Goal: Task Accomplishment & Management: Complete application form

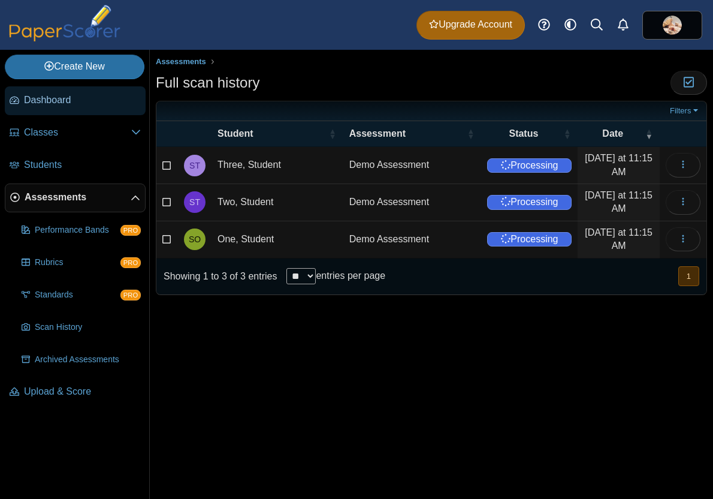
click at [67, 102] on span "Dashboard" at bounding box center [82, 99] width 117 height 13
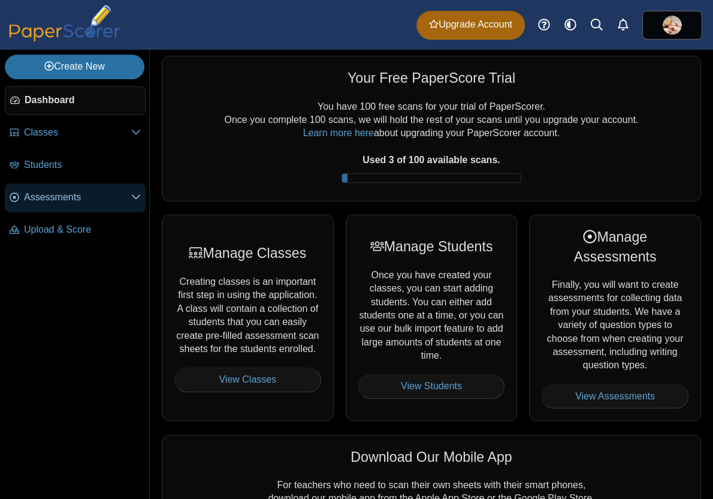
click at [137, 195] on icon at bounding box center [136, 197] width 10 height 10
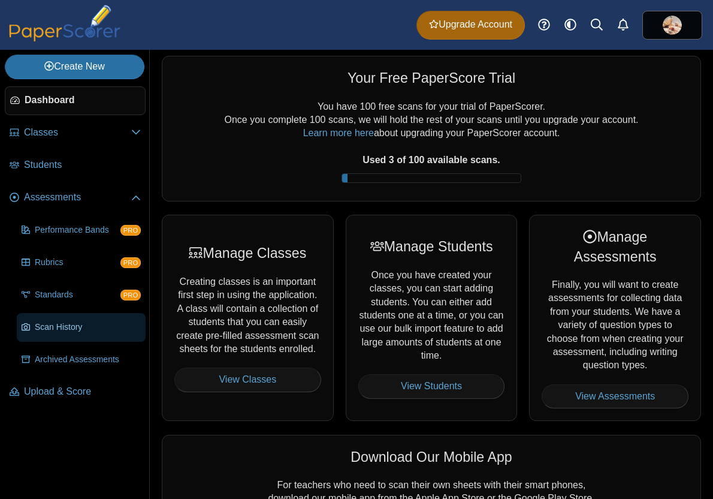
click at [70, 324] on span "Scan History" at bounding box center [88, 327] width 106 height 12
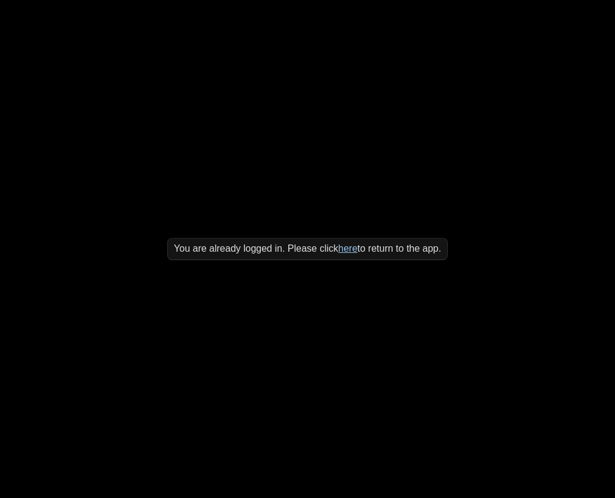
click at [348, 248] on link "here" at bounding box center [347, 248] width 19 height 10
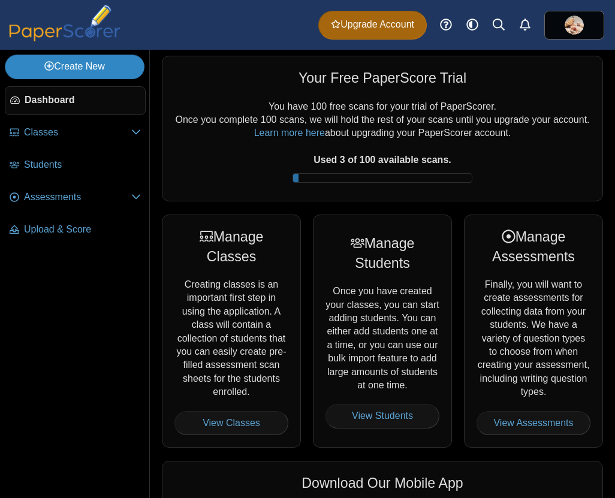
click at [102, 69] on link "Create New" at bounding box center [75, 67] width 140 height 24
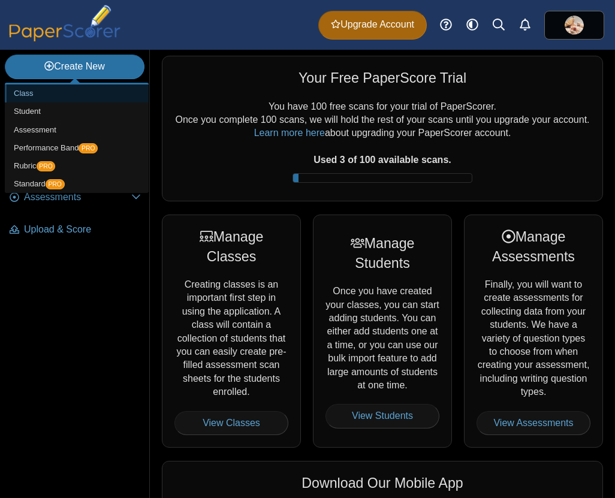
click at [51, 96] on link "Class" at bounding box center [77, 93] width 144 height 18
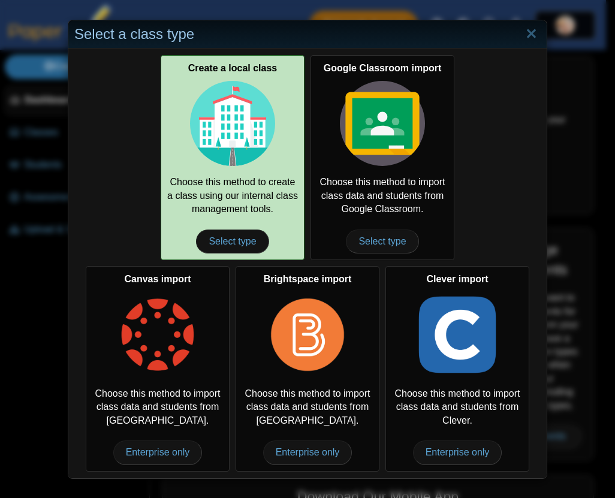
click at [241, 128] on img at bounding box center [232, 123] width 85 height 85
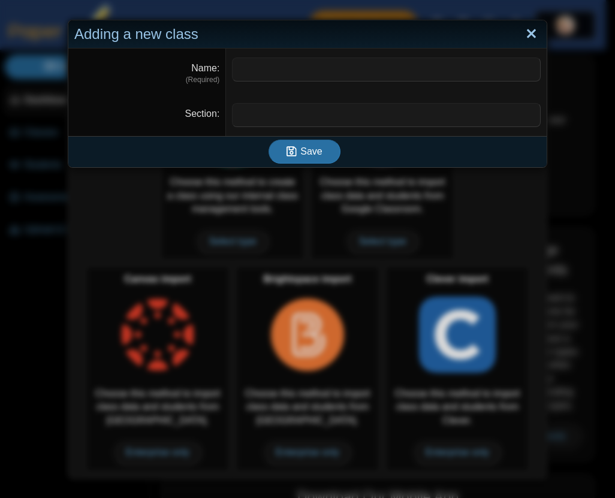
click at [530, 34] on link "Close" at bounding box center [531, 34] width 19 height 20
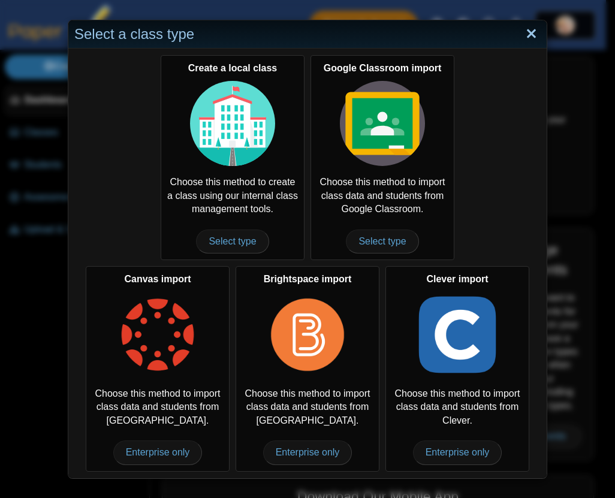
click at [527, 33] on link "Close" at bounding box center [531, 34] width 19 height 20
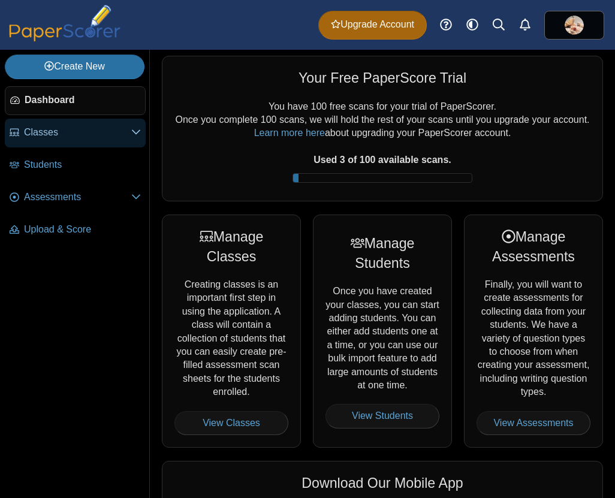
click at [135, 131] on icon at bounding box center [136, 132] width 10 height 10
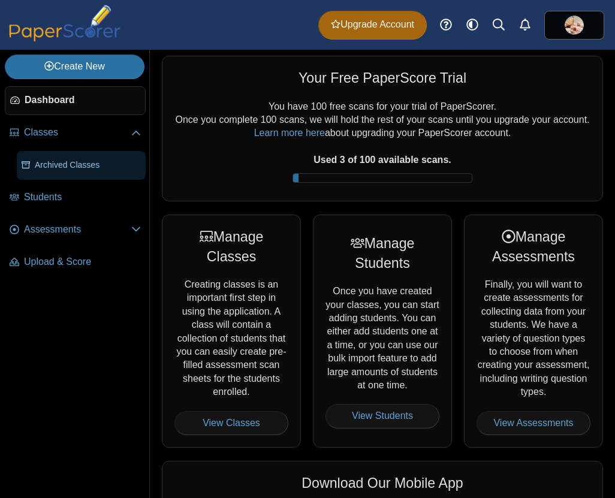
click at [106, 163] on span "Archived Classes" at bounding box center [88, 165] width 106 height 12
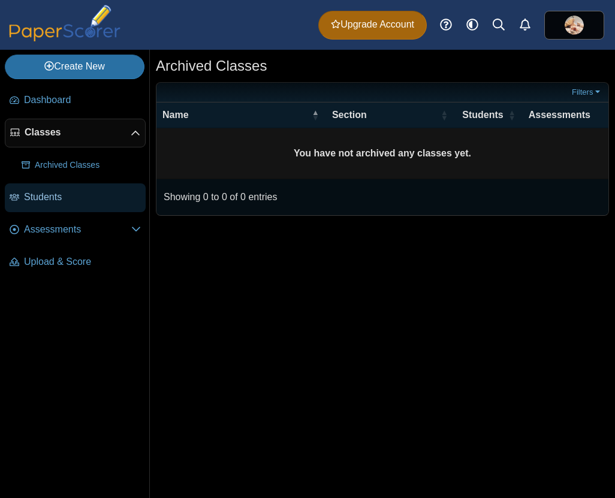
click at [69, 194] on span "Students" at bounding box center [82, 197] width 117 height 13
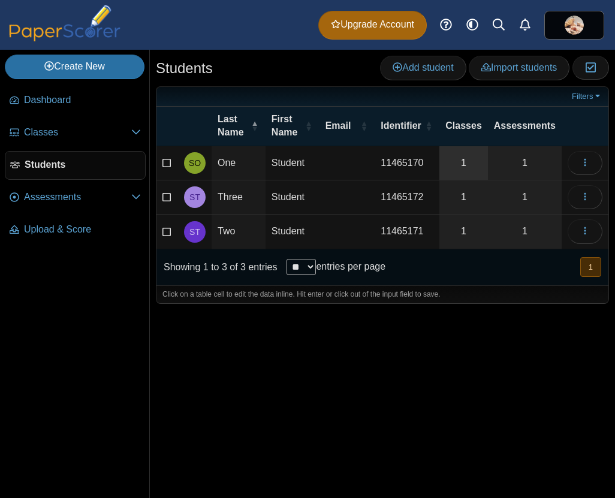
click at [465, 160] on link "1" at bounding box center [463, 163] width 49 height 34
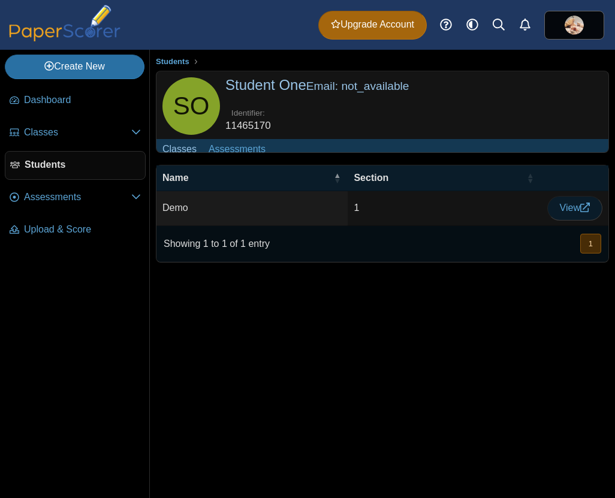
click at [567, 213] on span "View" at bounding box center [575, 208] width 30 height 10
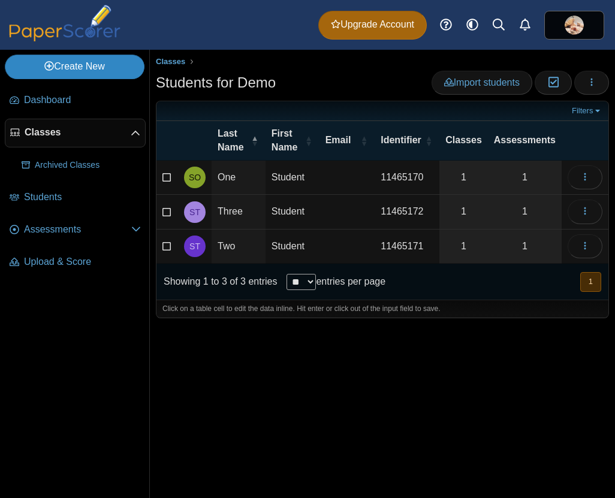
click at [107, 70] on link "Create New" at bounding box center [75, 67] width 140 height 24
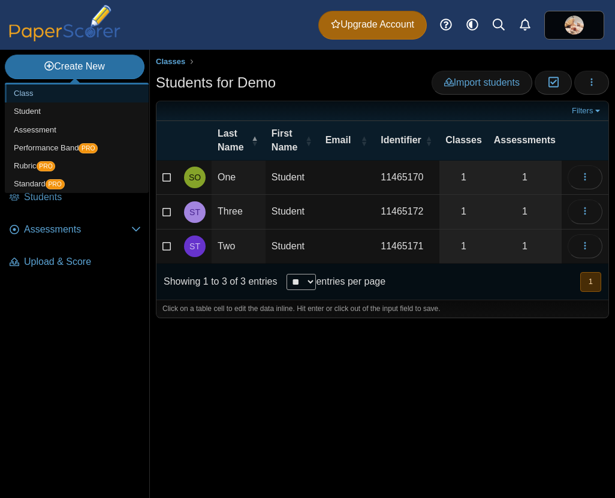
click at [77, 96] on link "Class" at bounding box center [77, 93] width 144 height 18
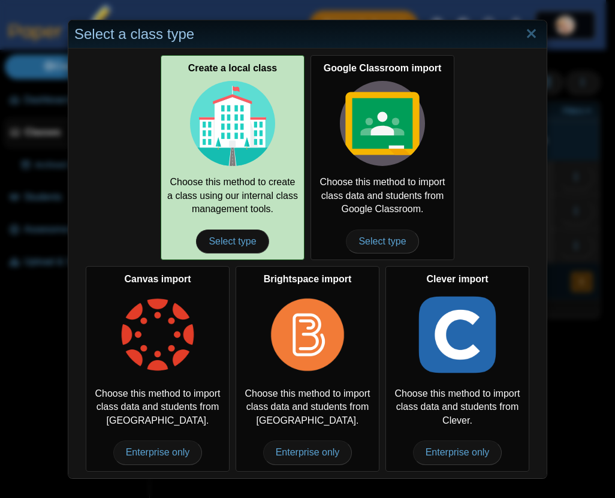
click at [229, 226] on div "Create a local class Choose this method to create a class using our internal cl…" at bounding box center [233, 157] width 144 height 205
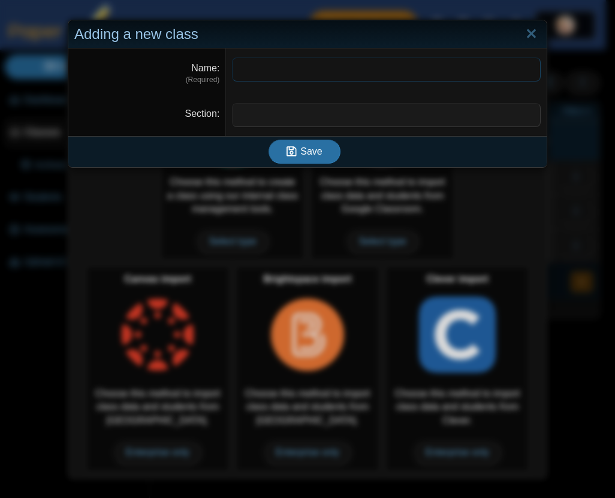
click at [242, 68] on input "Name" at bounding box center [386, 70] width 309 height 24
type input "******"
click at [265, 119] on input "Section" at bounding box center [386, 115] width 309 height 24
type input "*"
click at [300, 150] on span "Save" at bounding box center [311, 151] width 22 height 10
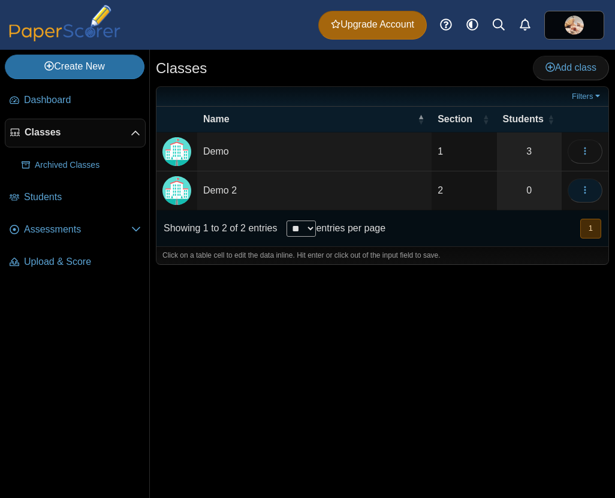
click at [585, 194] on icon "button" at bounding box center [585, 190] width 10 height 10
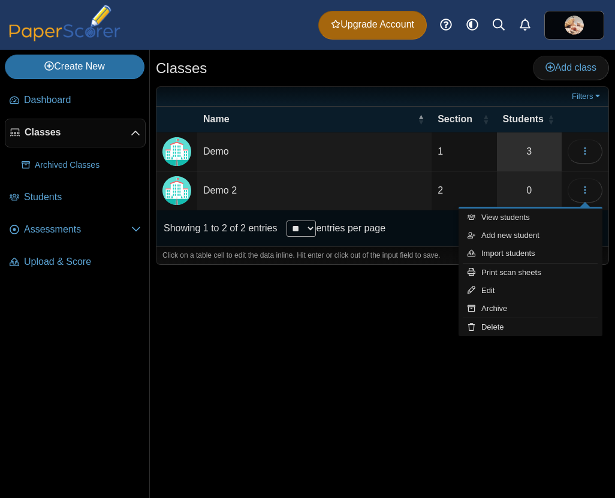
click at [530, 152] on link "3" at bounding box center [529, 151] width 65 height 38
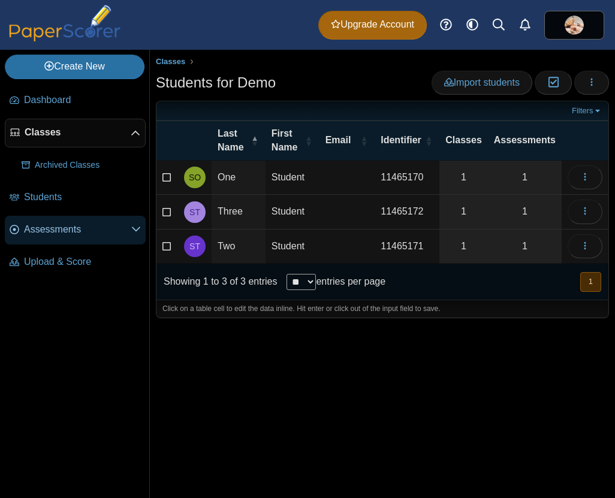
click at [137, 230] on icon at bounding box center [136, 229] width 10 height 10
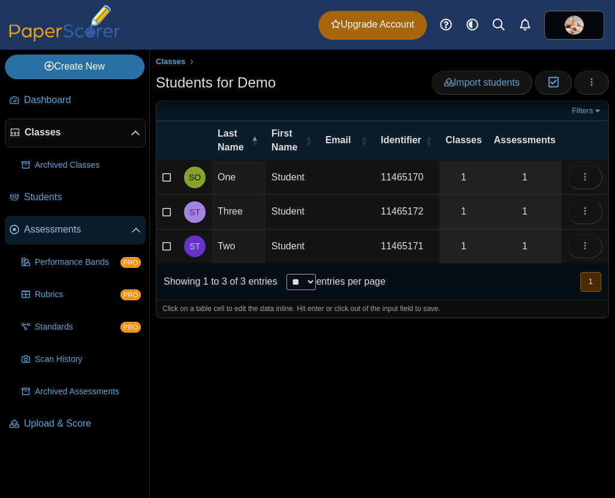
click at [33, 229] on span "Assessments" at bounding box center [77, 229] width 107 height 13
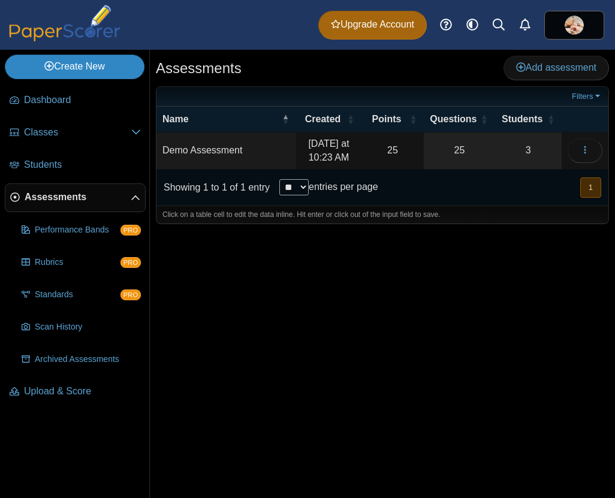
click at [72, 68] on link "Create New" at bounding box center [75, 67] width 140 height 24
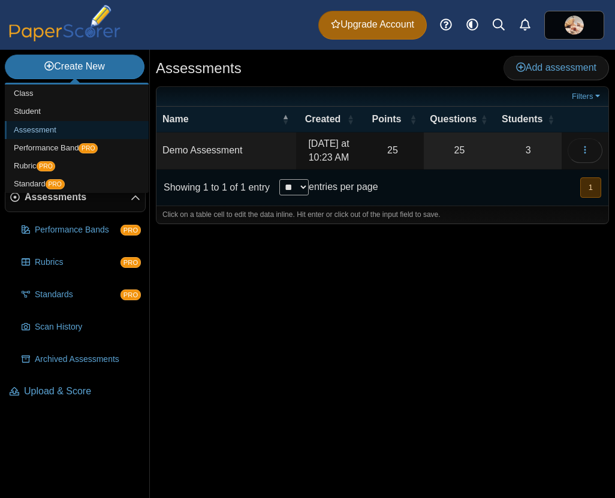
click at [56, 128] on link "Assessment" at bounding box center [77, 130] width 144 height 18
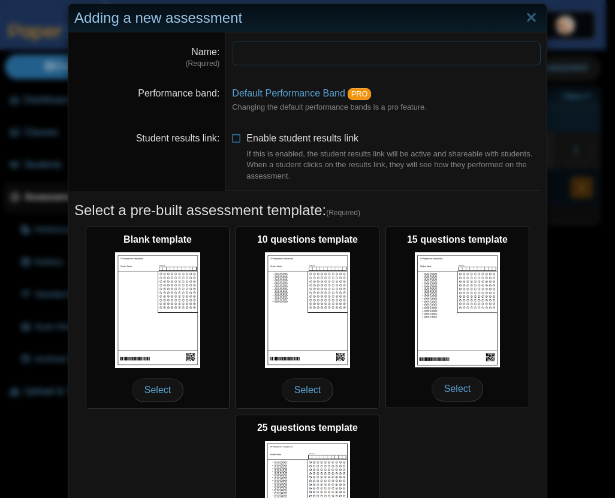
scroll to position [14, 0]
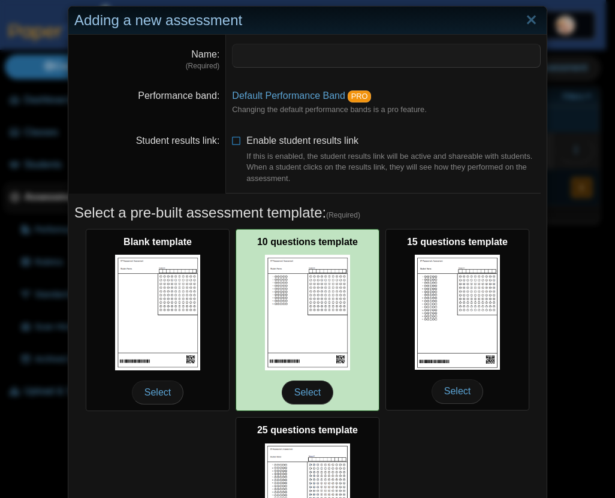
click at [300, 323] on img at bounding box center [307, 313] width 85 height 116
click at [297, 394] on span "Select" at bounding box center [308, 392] width 52 height 24
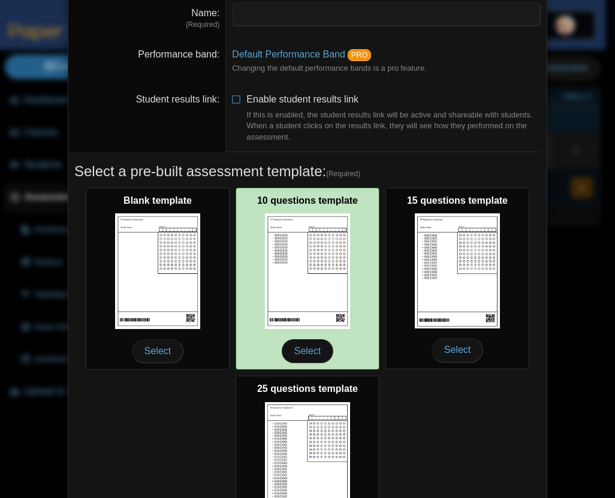
scroll to position [163, 0]
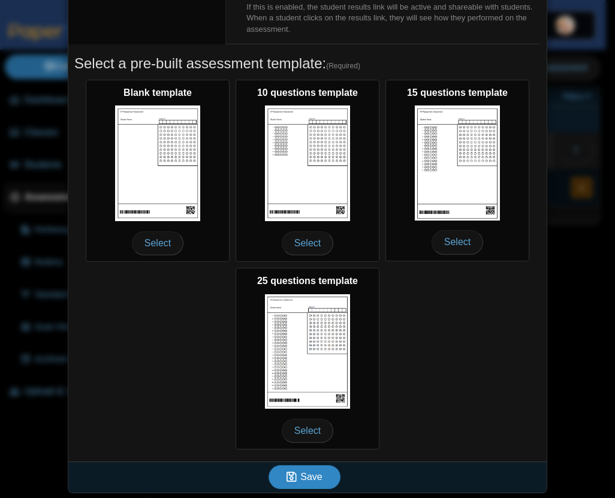
click at [309, 478] on span "Save" at bounding box center [311, 477] width 22 height 10
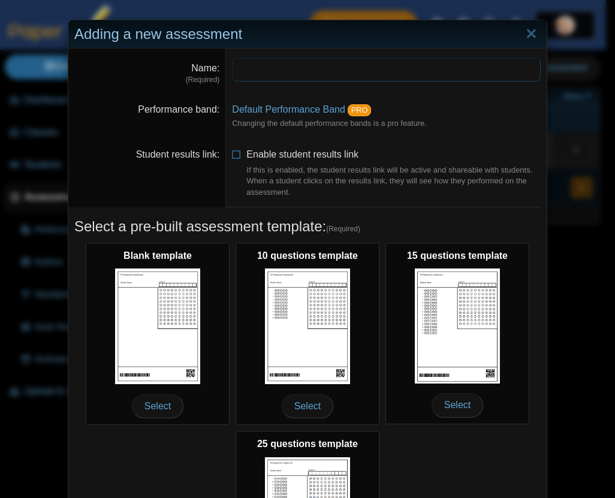
click at [246, 71] on input "Name" at bounding box center [386, 70] width 309 height 24
type input "*"
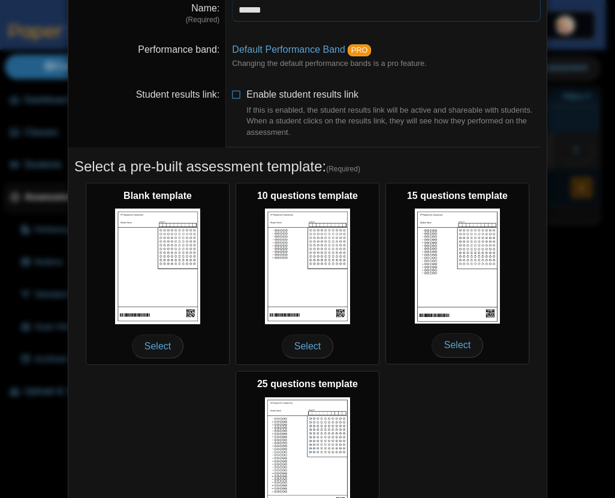
scroll to position [163, 0]
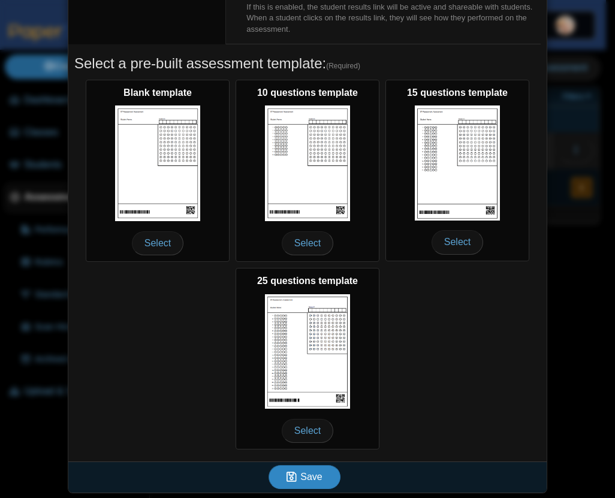
type input "******"
click at [303, 476] on span "Save" at bounding box center [311, 477] width 22 height 10
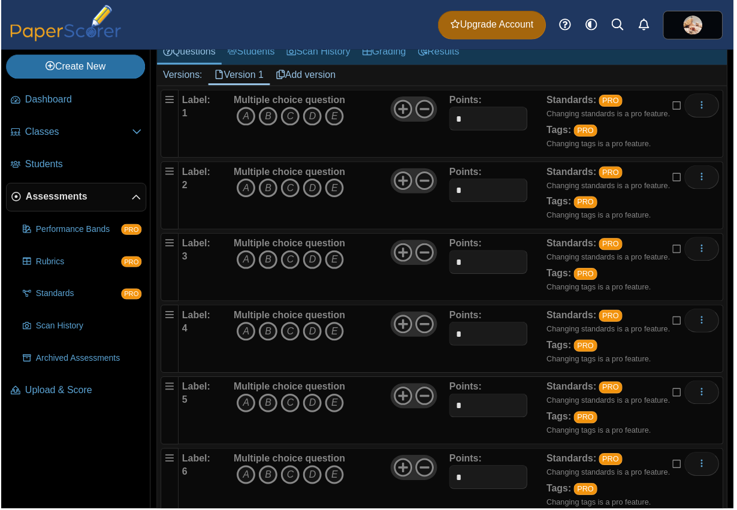
scroll to position [123, 0]
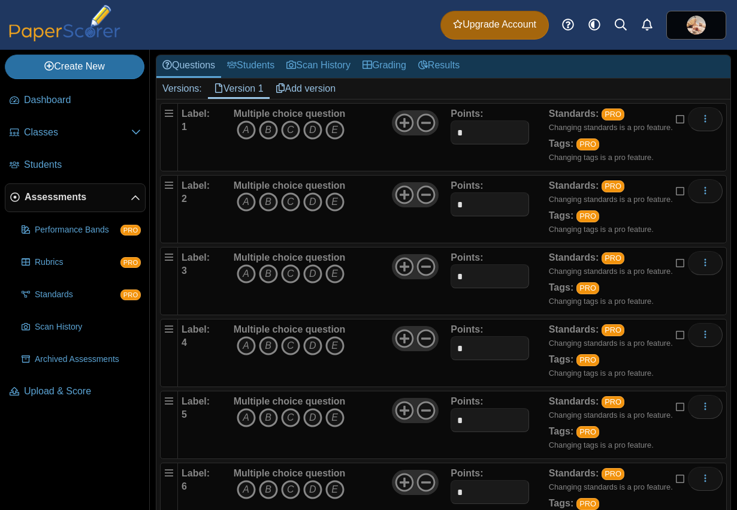
click at [62, 197] on span "Assessments" at bounding box center [78, 197] width 106 height 13
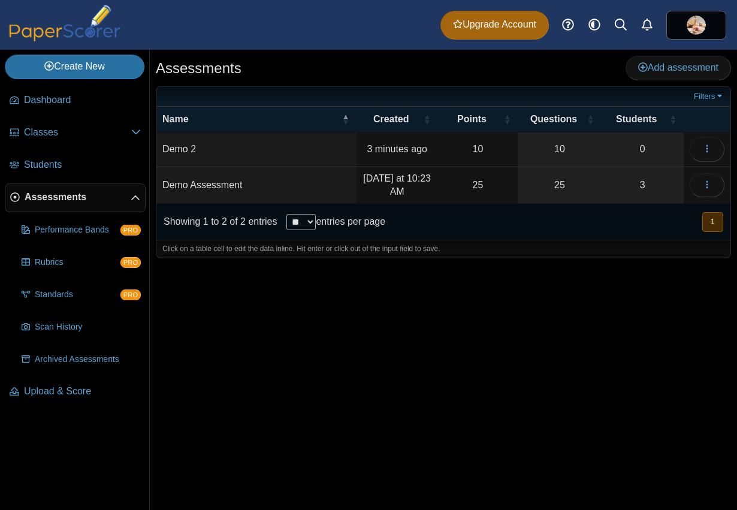
click at [217, 185] on td "Demo Assessment" at bounding box center [256, 185] width 200 height 37
click at [430, 222] on div "Showing 1 to 2 of 2 entries ** ** ** *** entries per page « Prev 1 Next »" at bounding box center [443, 222] width 574 height 36
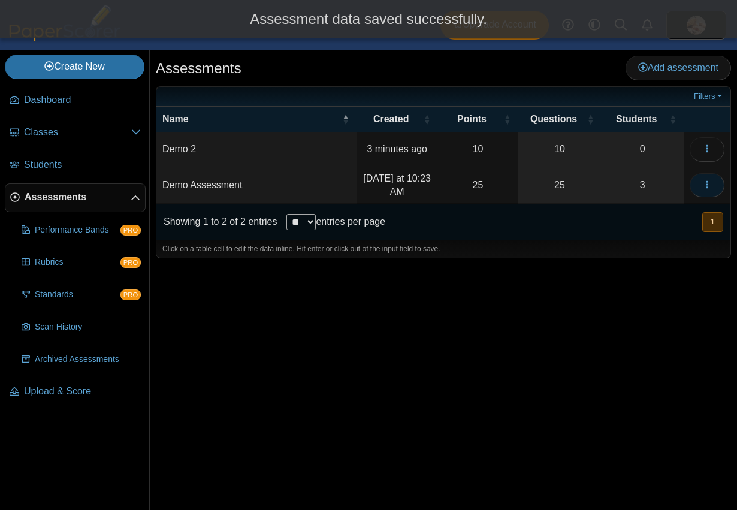
click at [708, 187] on icon "button" at bounding box center [707, 185] width 10 height 10
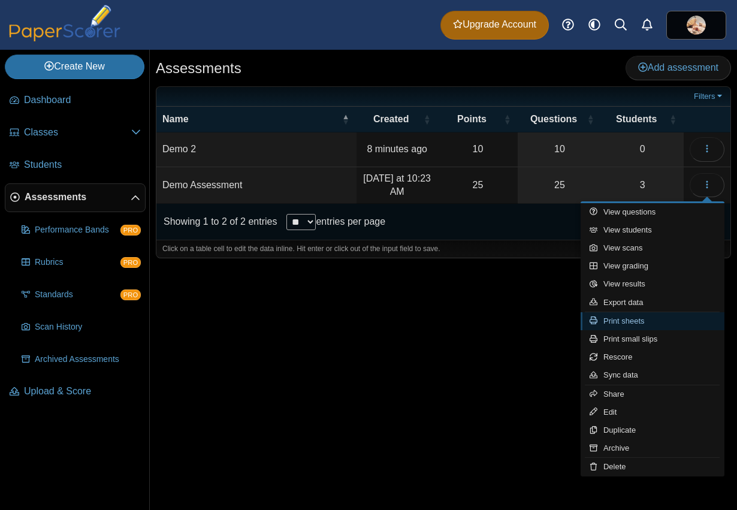
click at [630, 318] on link "Print sheets" at bounding box center [653, 321] width 144 height 18
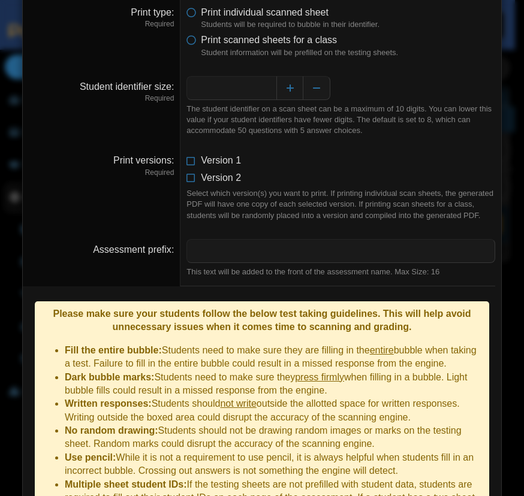
scroll to position [61, 0]
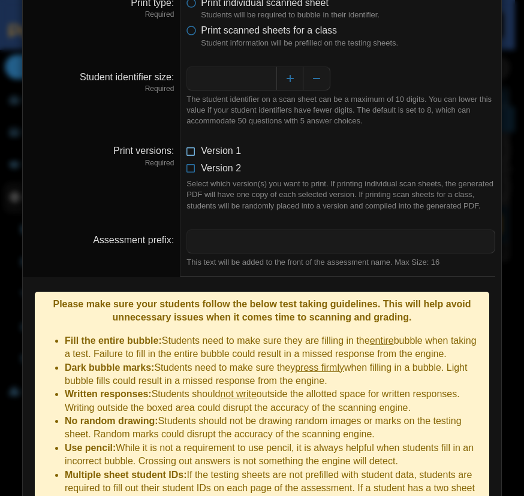
click at [186, 153] on icon at bounding box center [191, 148] width 10 height 8
click at [187, 170] on icon at bounding box center [191, 166] width 10 height 8
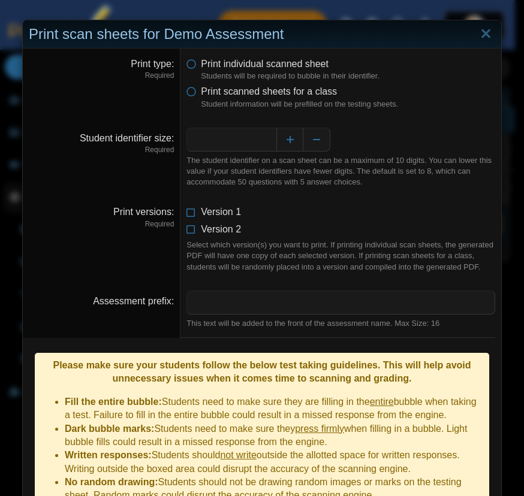
scroll to position [134, 0]
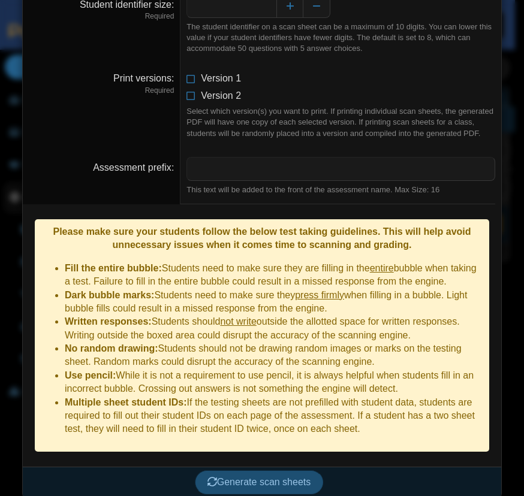
click at [277, 477] on span "Generate scan sheets" at bounding box center [259, 482] width 104 height 10
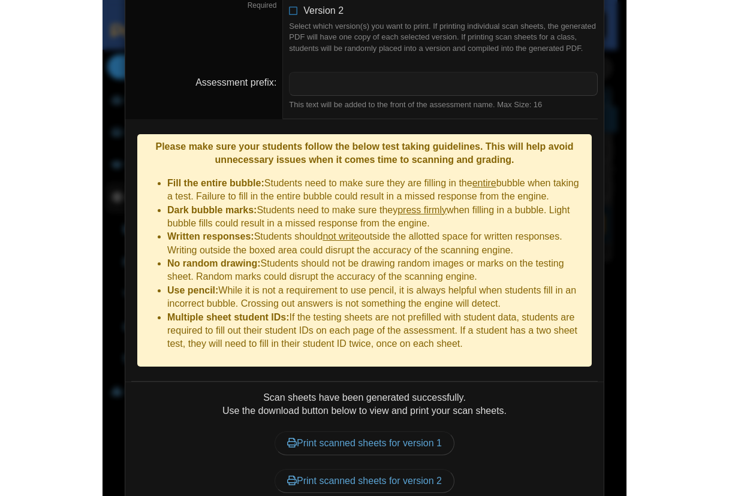
scroll to position [268, 0]
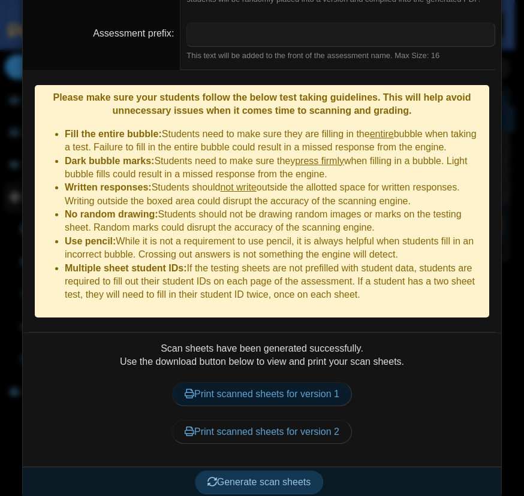
click at [306, 384] on link "Print scanned sheets for version 1" at bounding box center [262, 394] width 180 height 24
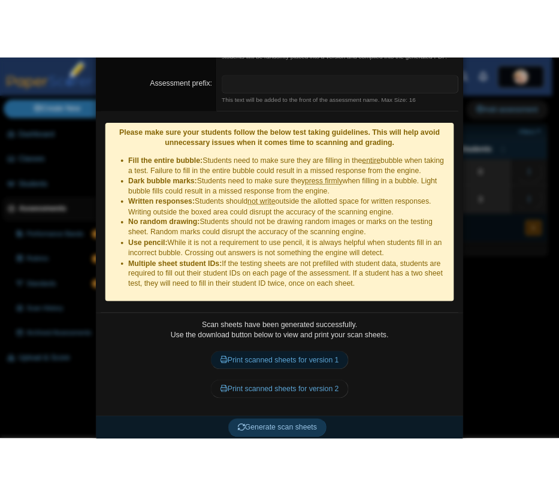
scroll to position [0, 0]
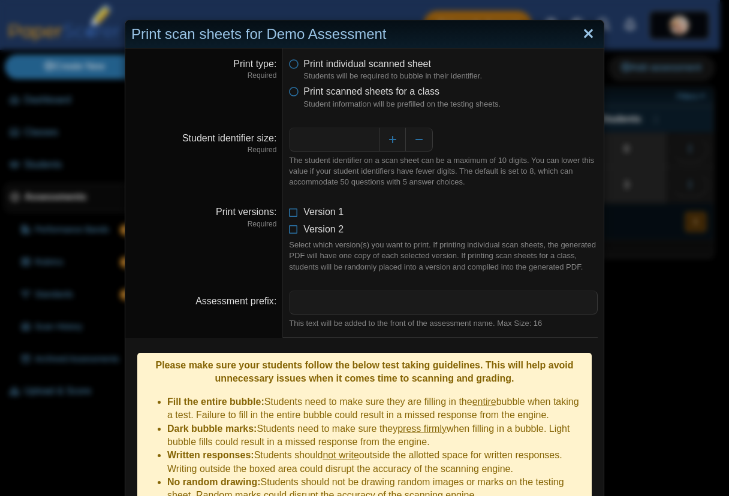
click at [583, 35] on link "Close" at bounding box center [588, 34] width 19 height 20
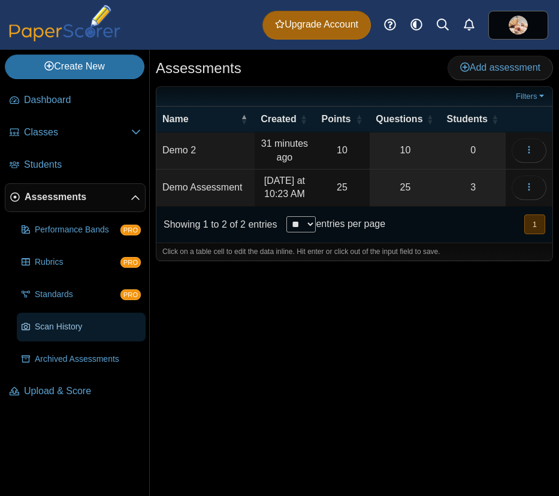
click at [63, 327] on span "Scan History" at bounding box center [88, 327] width 106 height 12
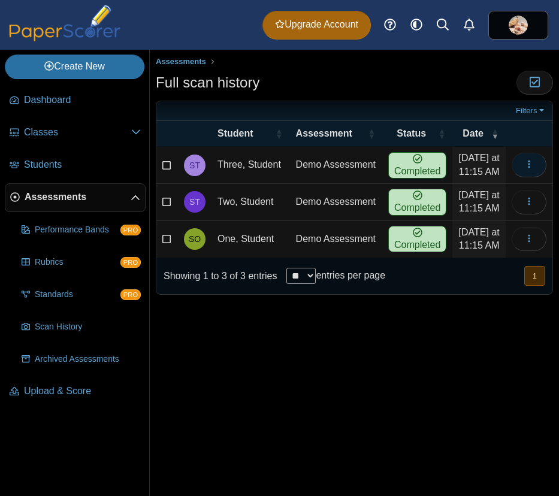
click at [527, 165] on icon "button" at bounding box center [529, 164] width 10 height 10
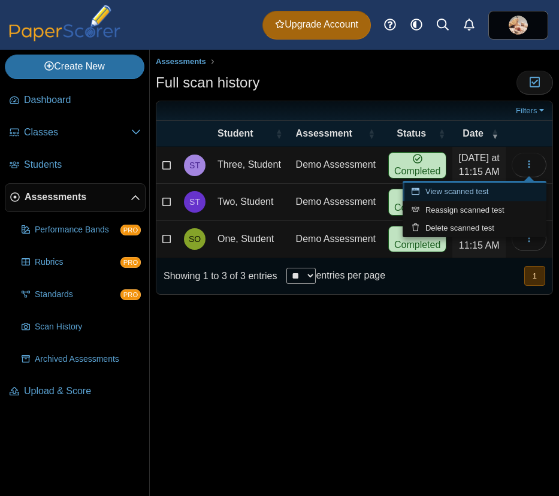
click at [458, 194] on link "View scanned test" at bounding box center [475, 192] width 144 height 18
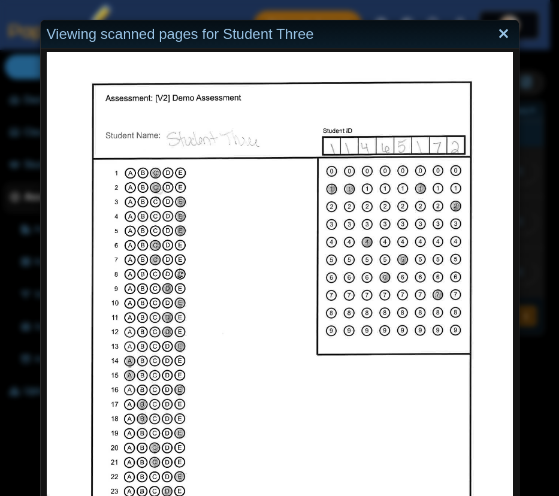
click at [500, 34] on link "Close" at bounding box center [503, 34] width 19 height 20
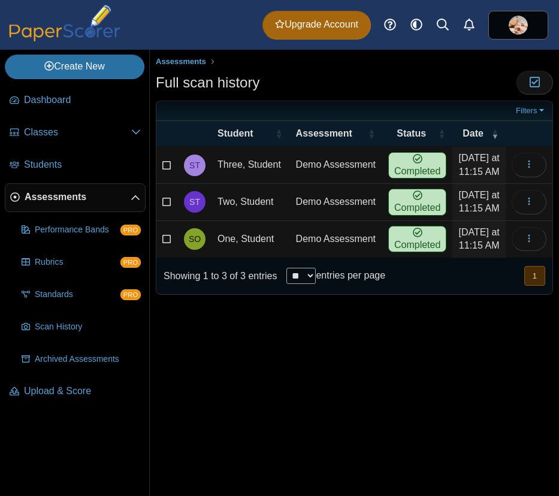
click at [484, 161] on time "Today at 11:15 AM" at bounding box center [479, 164] width 41 height 23
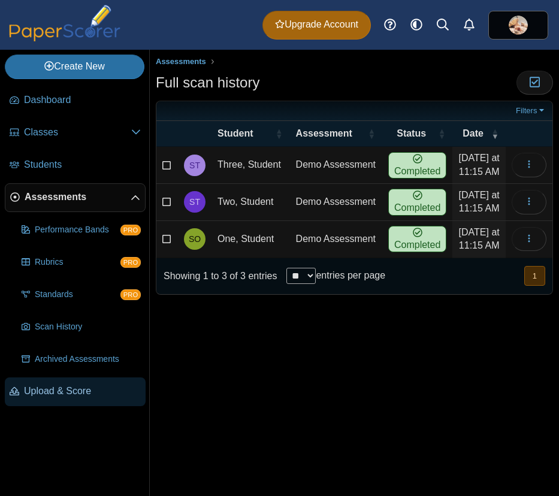
click at [68, 392] on span "Upload & Score" at bounding box center [82, 391] width 117 height 13
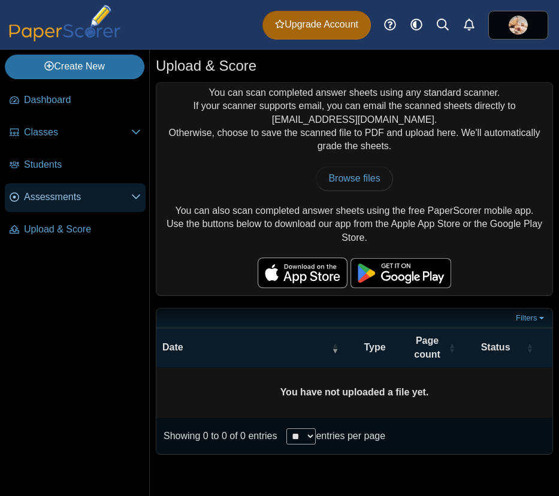
click at [77, 200] on span "Assessments" at bounding box center [77, 197] width 107 height 13
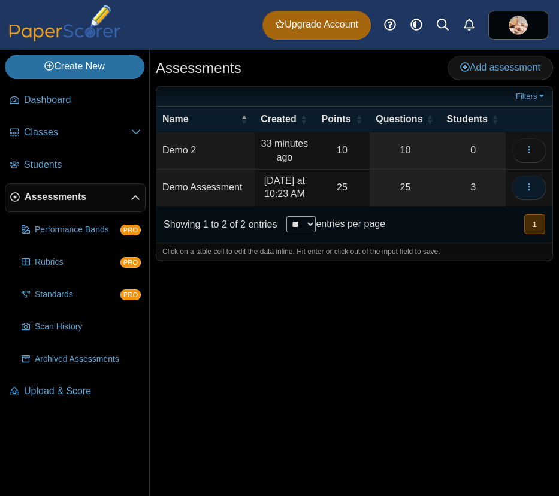
click at [531, 192] on span "button" at bounding box center [529, 187] width 10 height 10
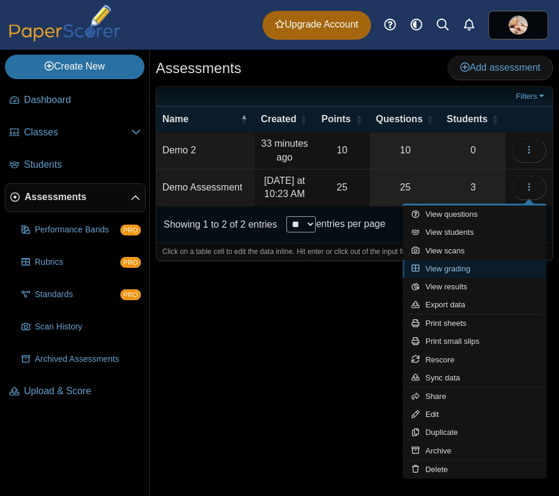
click at [452, 265] on link "View grading" at bounding box center [475, 269] width 144 height 18
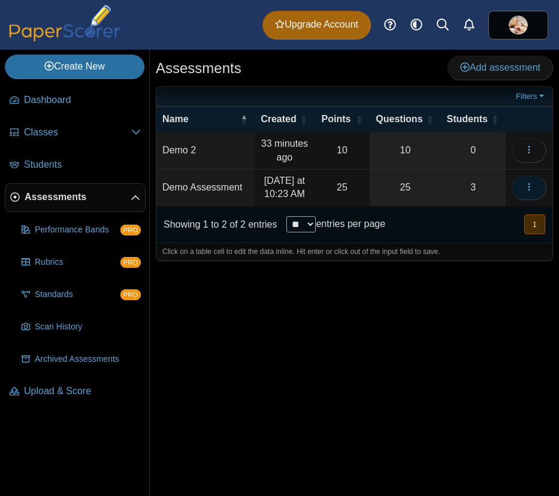
click at [532, 189] on icon "button" at bounding box center [529, 187] width 10 height 10
